Goal: Find specific page/section: Find specific page/section

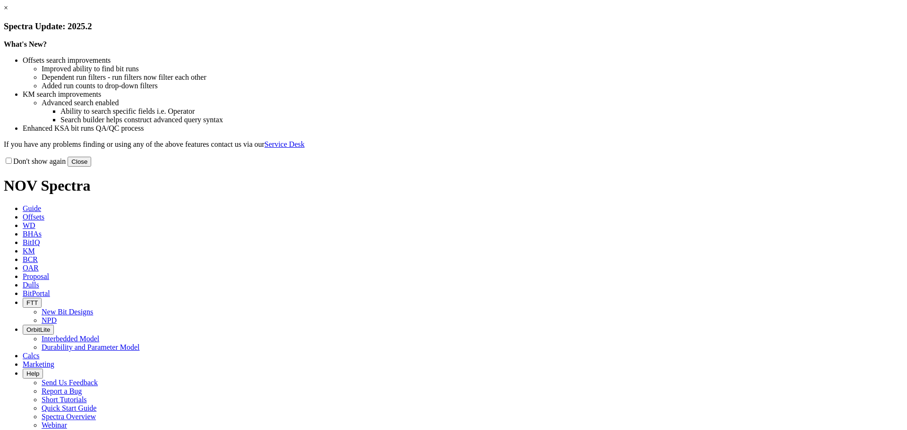
click at [91, 167] on button "Close" at bounding box center [80, 162] width 24 height 10
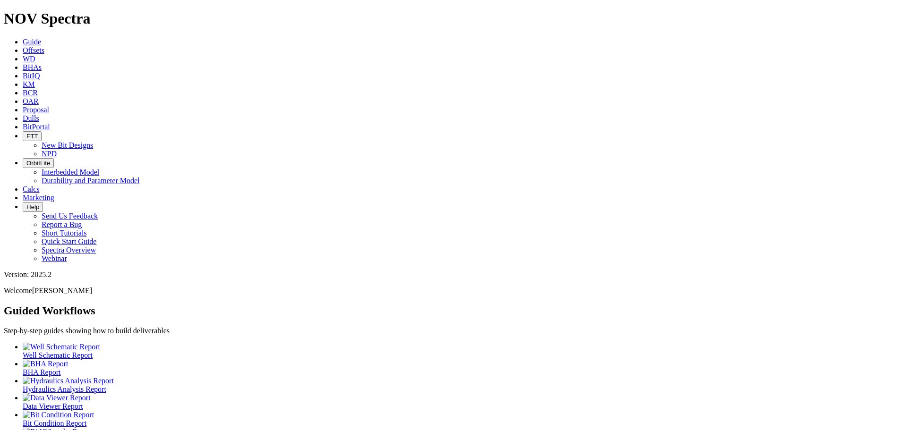
click at [39, 114] on link "Dulls" at bounding box center [31, 118] width 17 height 8
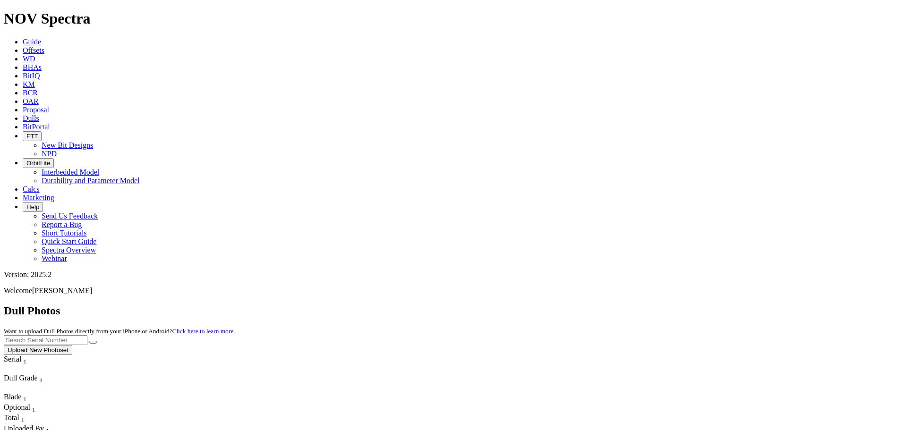
click at [87, 335] on input "text" at bounding box center [46, 340] width 84 height 10
type input "A318245"
click at [89, 341] on button "submit" at bounding box center [93, 342] width 8 height 3
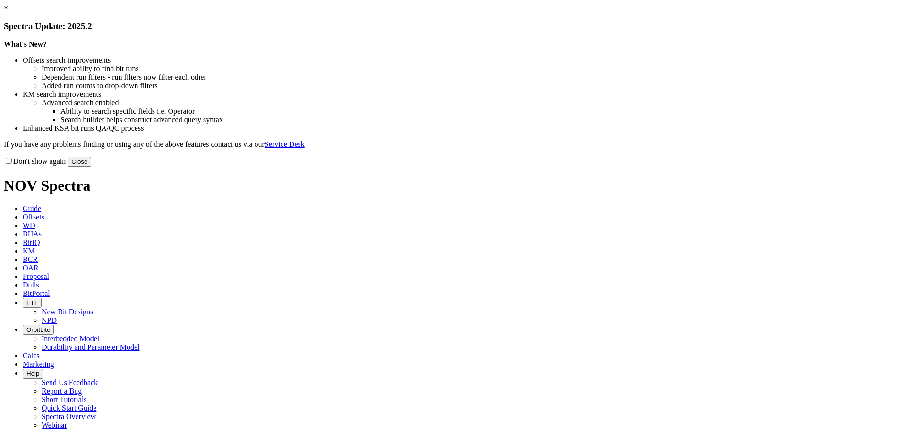
click at [91, 167] on button "Close" at bounding box center [80, 162] width 24 height 10
